Goal: Check status: Check status

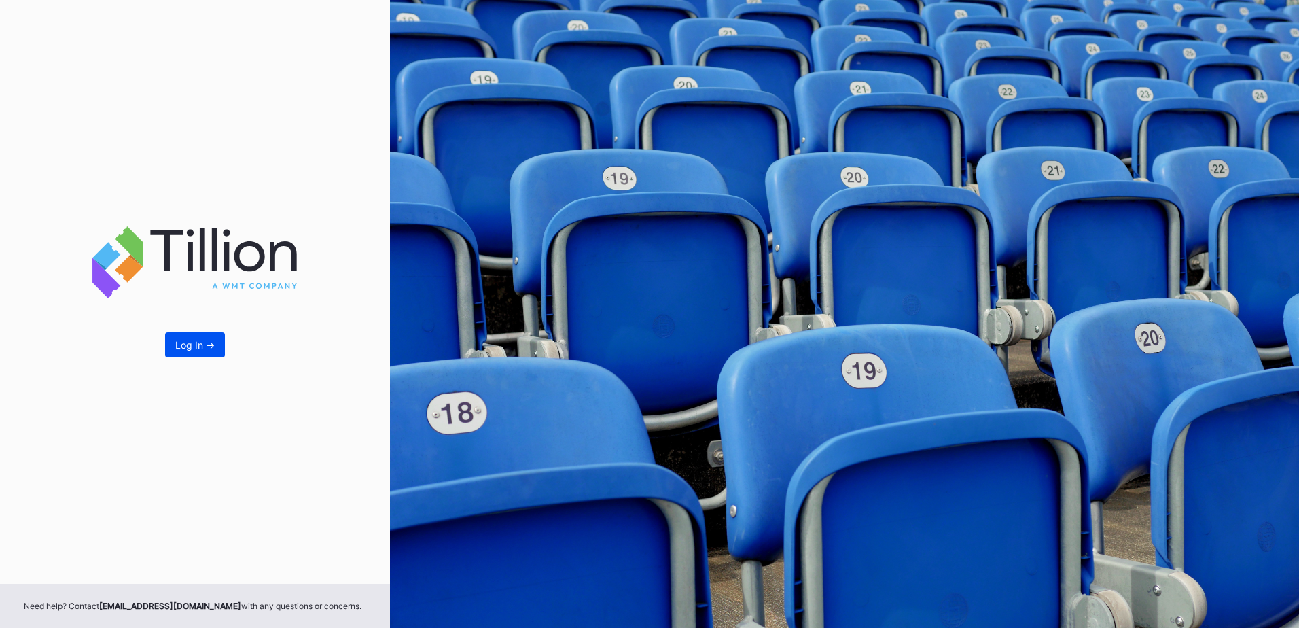
click at [179, 339] on div "Log In ->" at bounding box center [194, 345] width 39 height 12
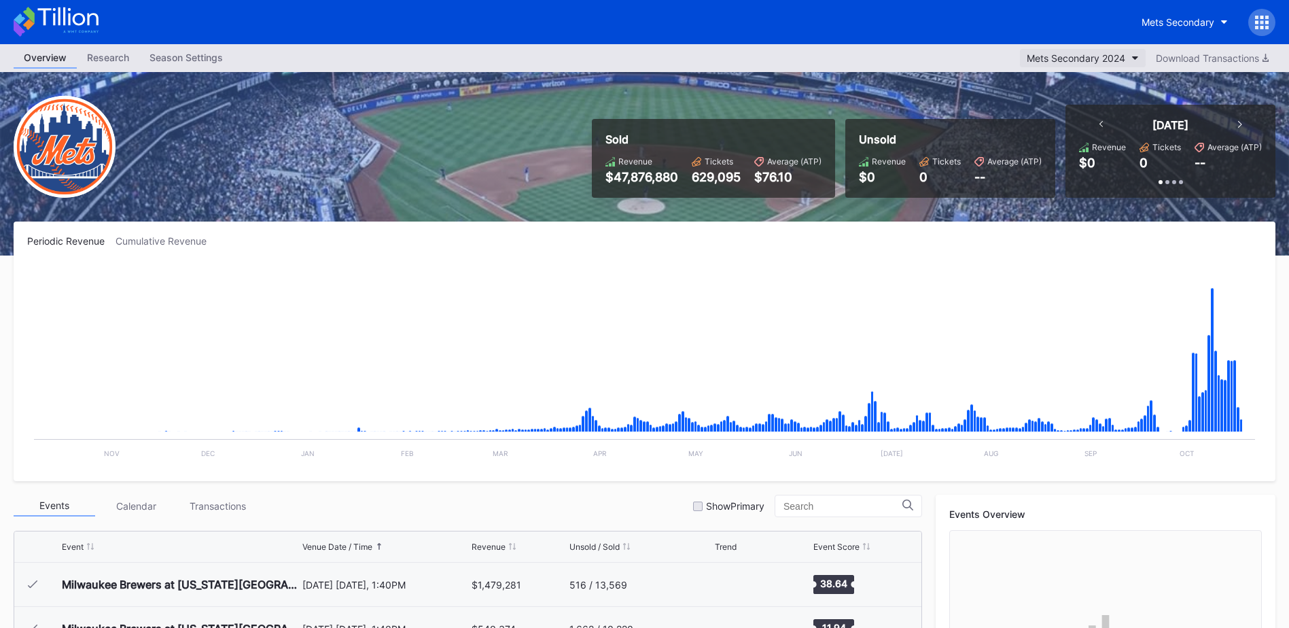
click at [1071, 54] on div "Mets Secondary 2024" at bounding box center [1076, 58] width 99 height 12
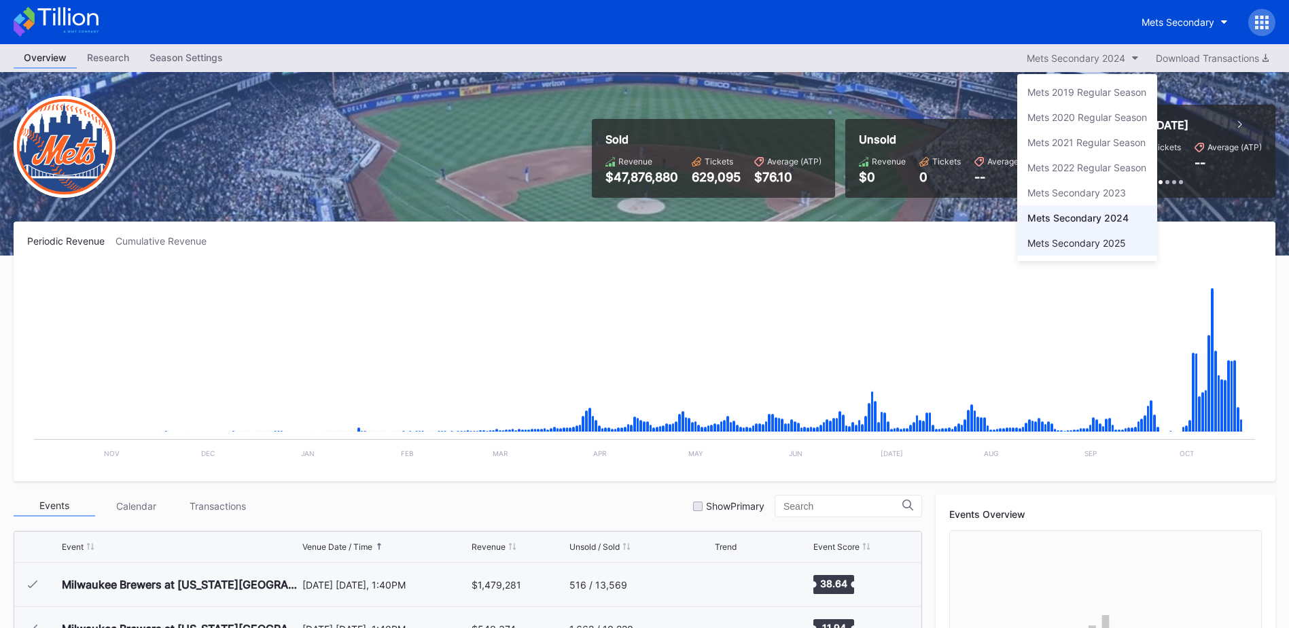
click at [1074, 243] on div "Mets Secondary 2025" at bounding box center [1077, 243] width 99 height 12
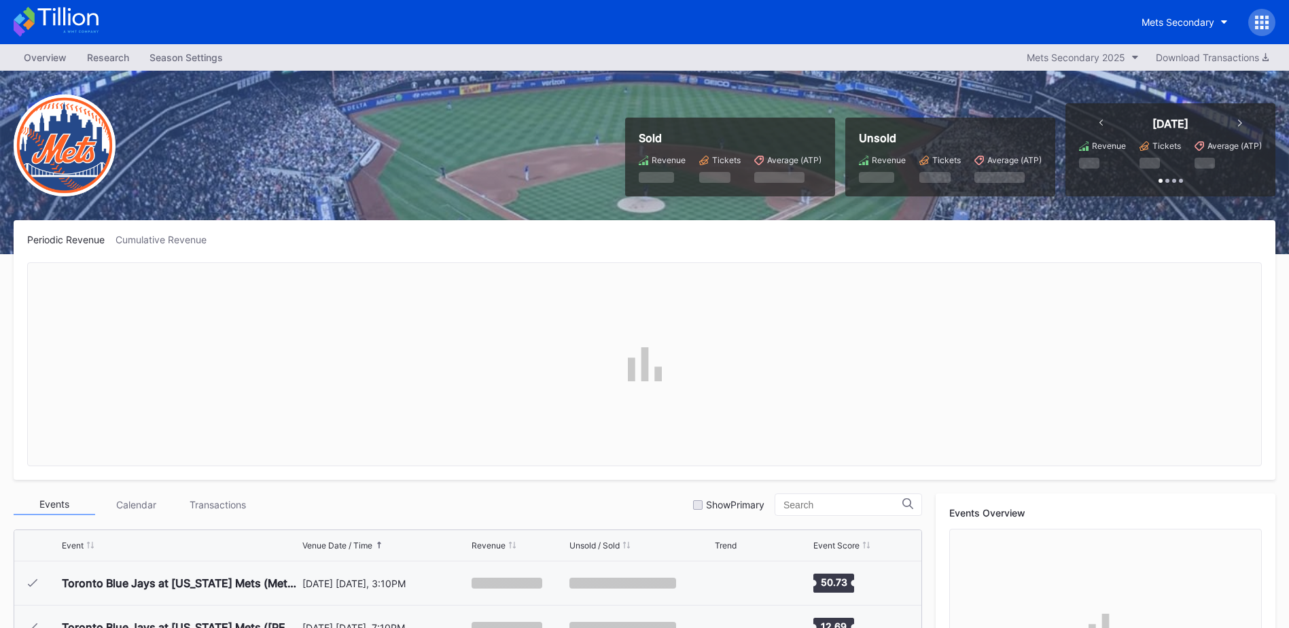
scroll to position [2827, 0]
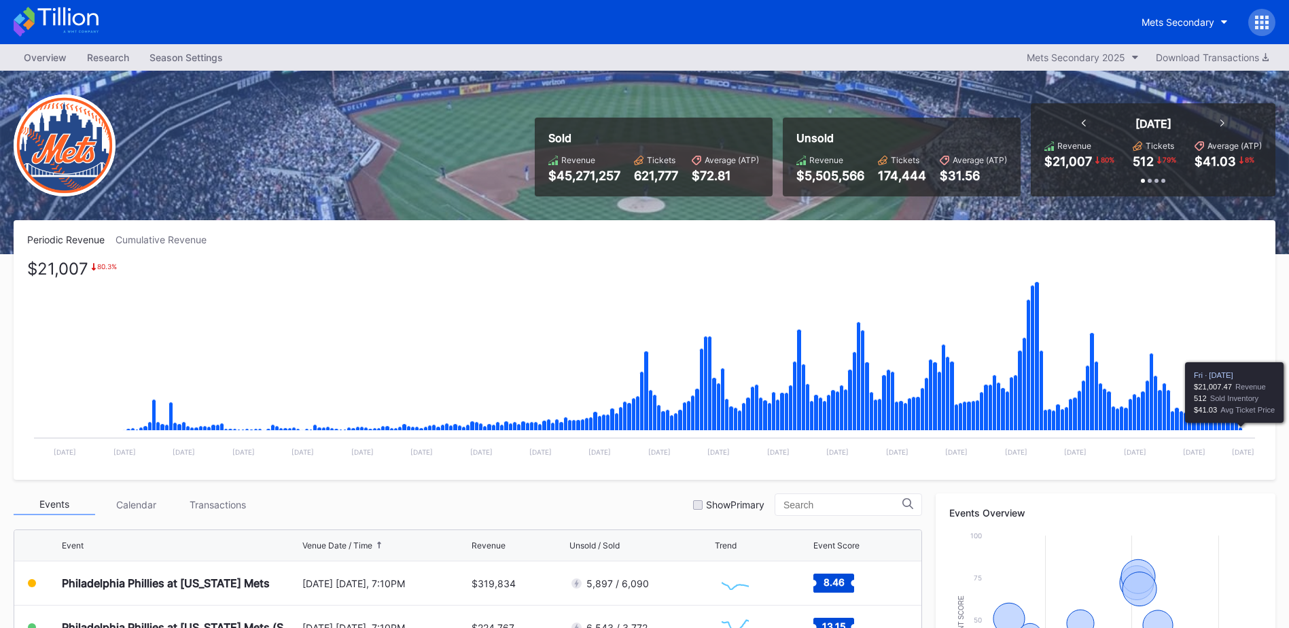
click at [1240, 430] on icon "Chart title" at bounding box center [1241, 428] width 4 height 3
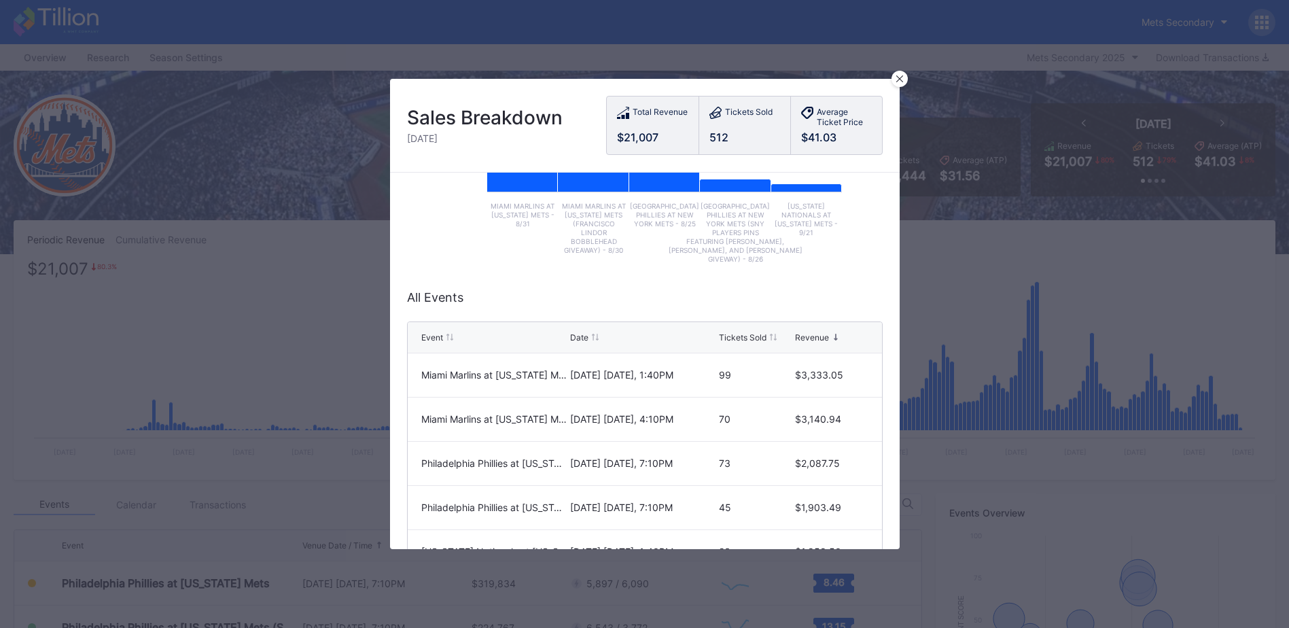
scroll to position [0, 0]
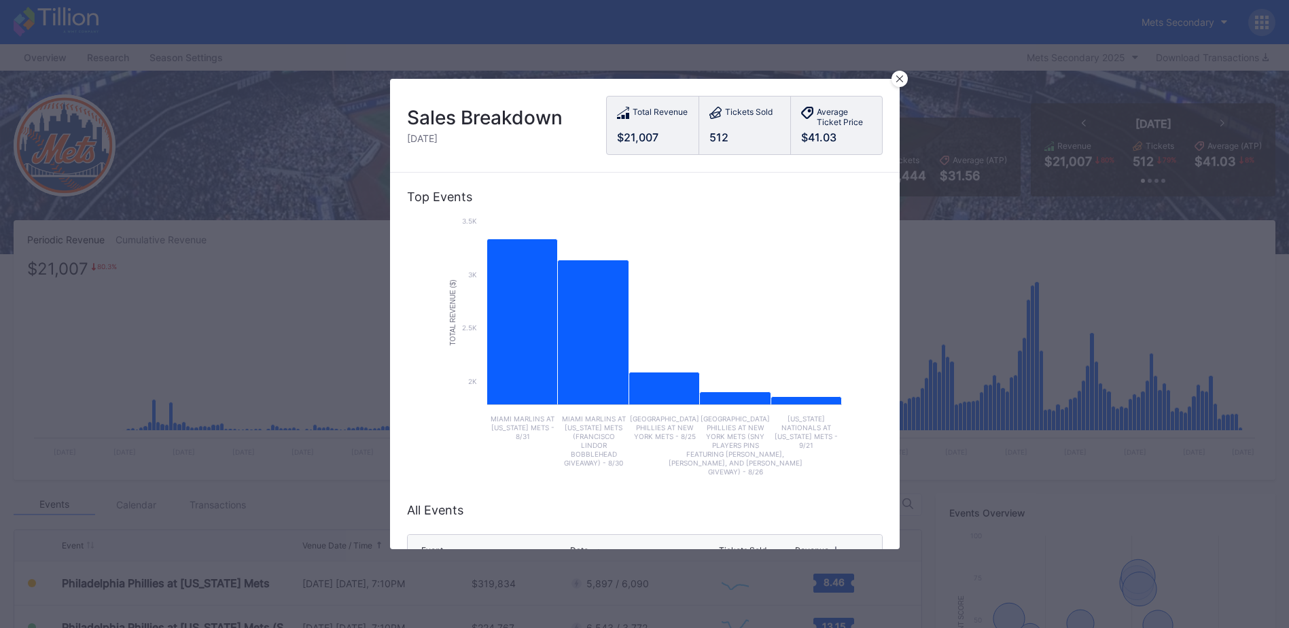
click at [898, 75] on icon at bounding box center [899, 78] width 7 height 7
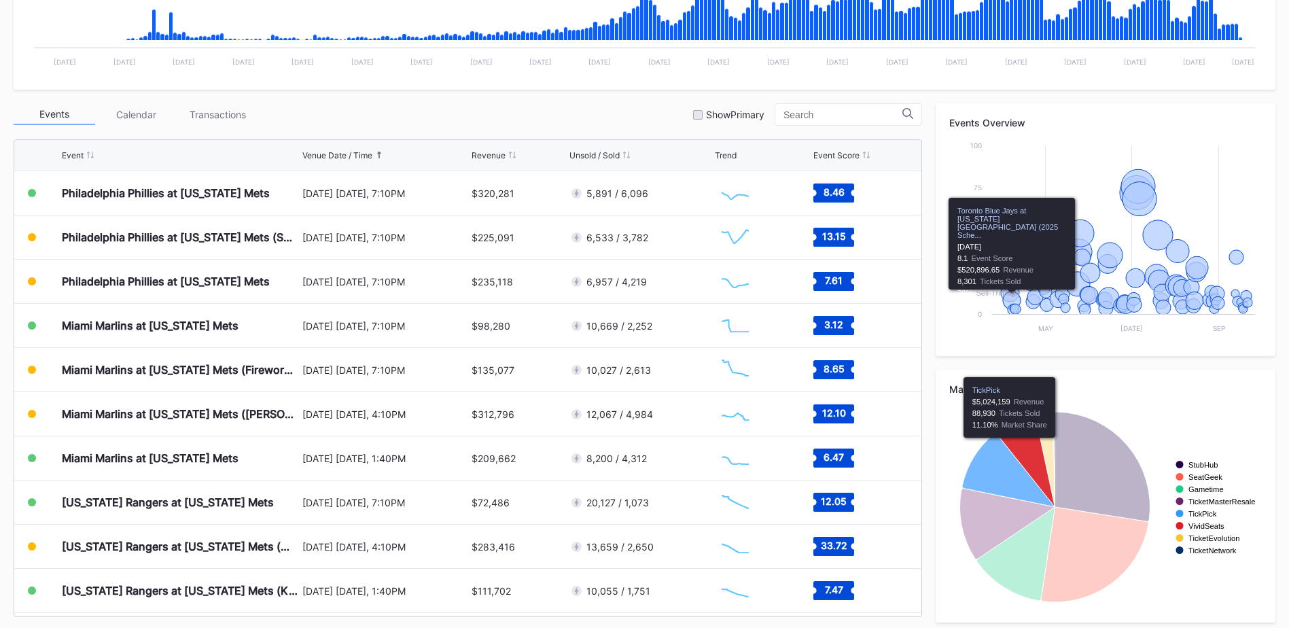
scroll to position [398, 0]
